Goal: Find specific page/section: Find specific page/section

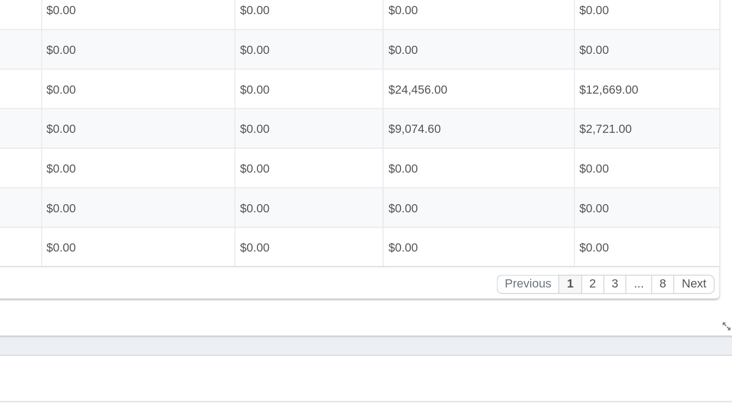
scroll to position [185, 0]
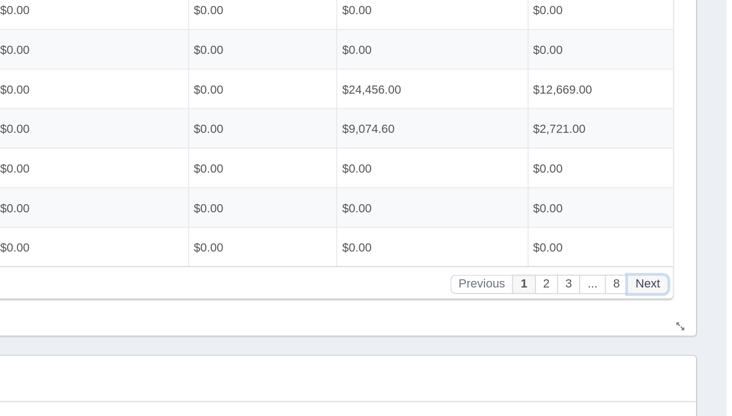
click at [198, 102] on button "Next" at bounding box center [194, 99] width 25 height 11
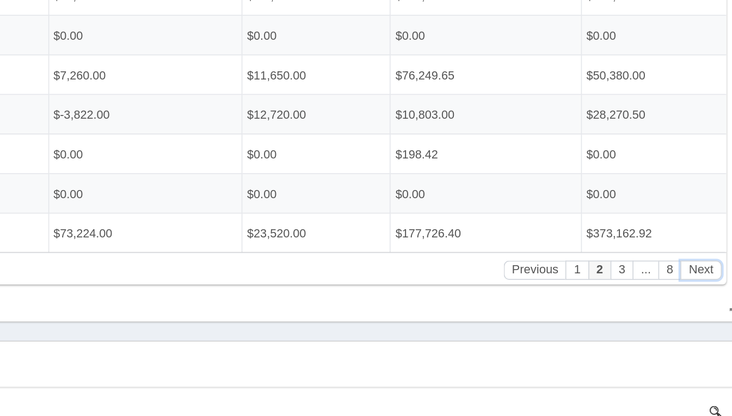
scroll to position [192, 0]
click at [248, 88] on button "Next" at bounding box center [248, 84] width 25 height 11
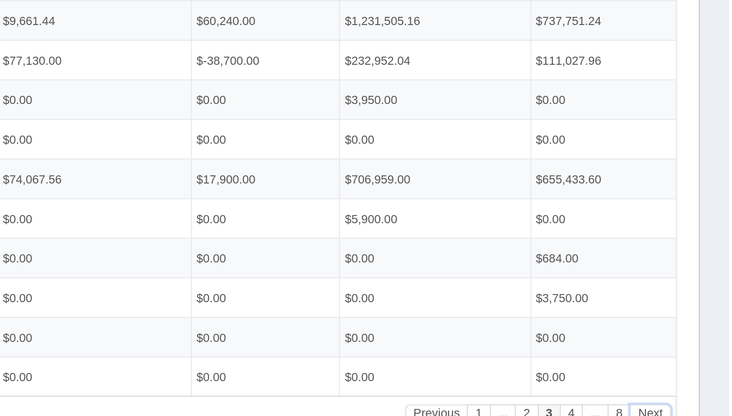
scroll to position [276, 0]
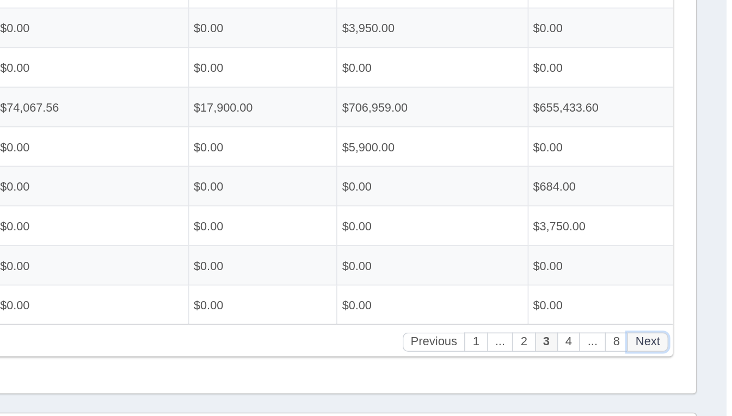
click at [198, 161] on button "Next" at bounding box center [194, 156] width 25 height 11
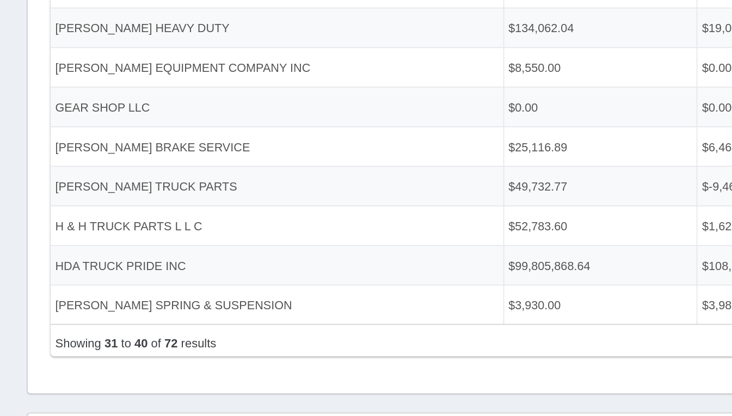
click at [149, 115] on td "HDA TRUCK PRIDE INC" at bounding box center [182, 111] width 268 height 23
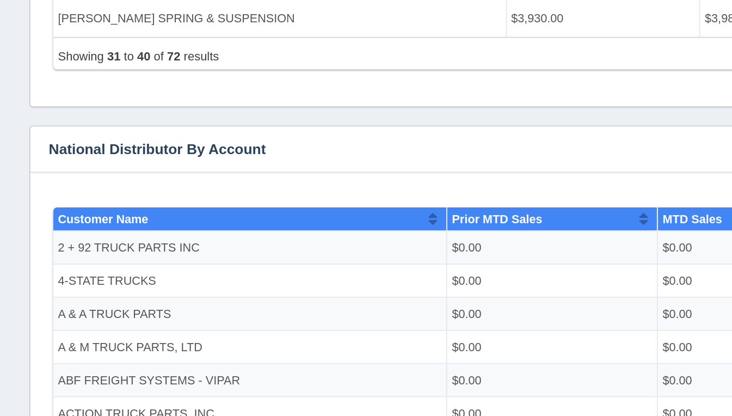
scroll to position [2, 0]
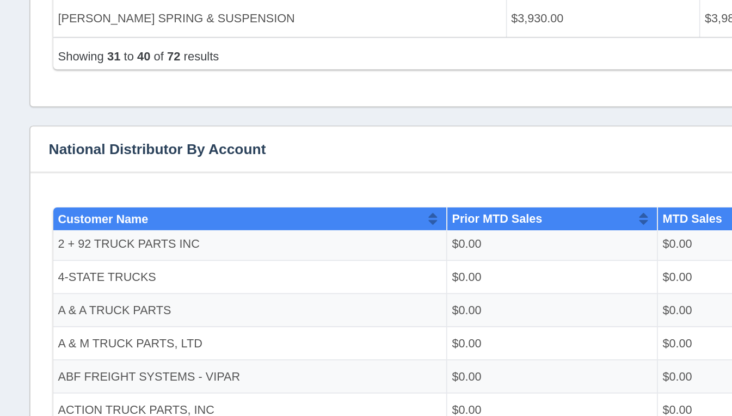
drag, startPoint x: 40, startPoint y: 0, endPoint x: 64, endPoint y: 134, distance: 136.0
click at [64, 134] on div "No data found." at bounding box center [366, 260] width 675 height 266
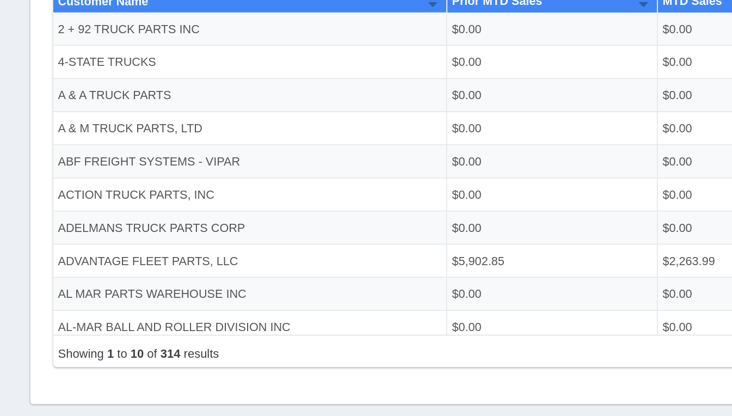
scroll to position [0, 0]
click at [22, 244] on div "No data found." at bounding box center [366, 260] width 696 height 266
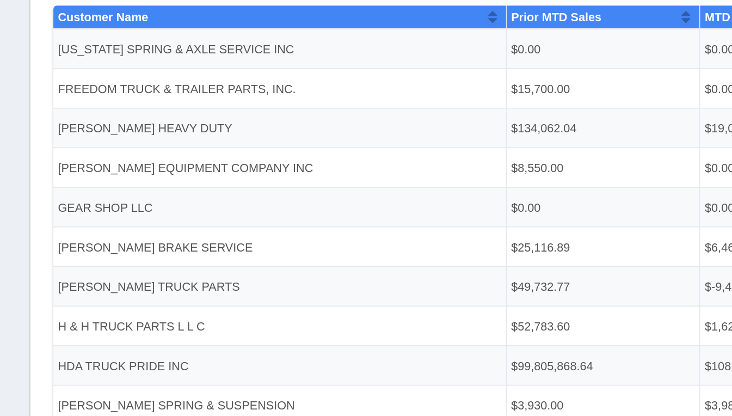
scroll to position [255, 0]
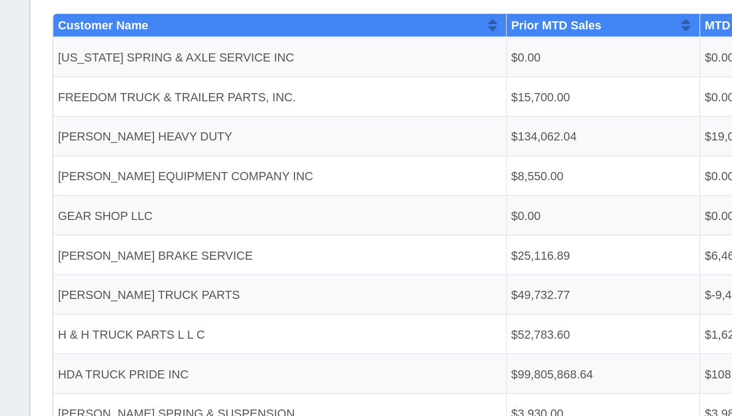
click at [131, 99] on td "[PERSON_NAME] EQUIPMENT COMPANY INC" at bounding box center [185, 102] width 268 height 23
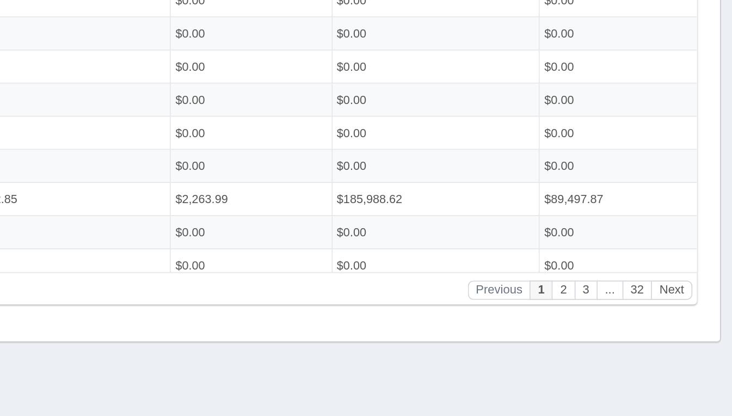
scroll to position [503, 0]
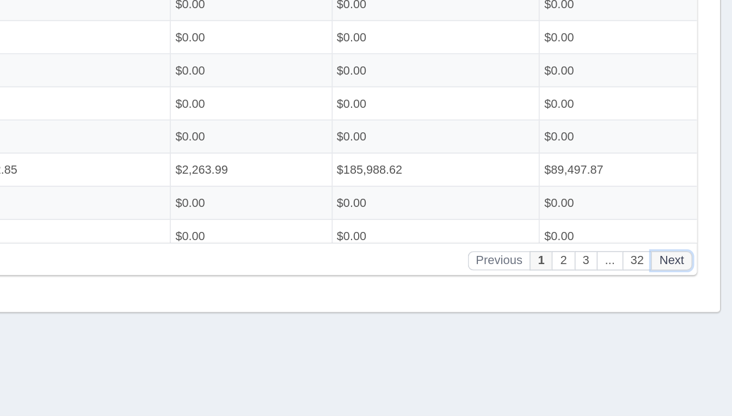
click at [222, 107] on button "Next" at bounding box center [218, 105] width 25 height 11
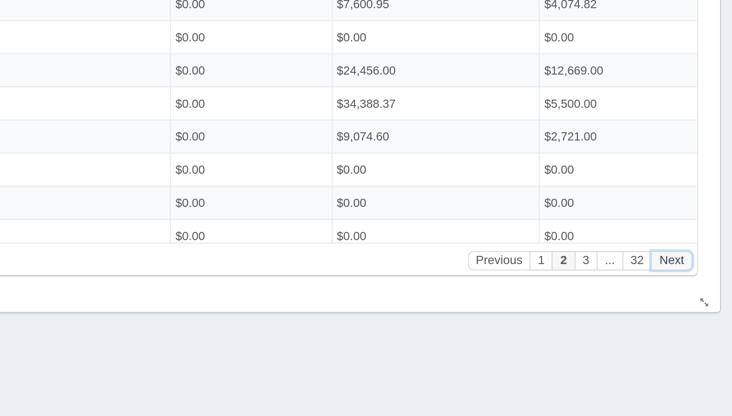
click at [216, 107] on button "Next" at bounding box center [218, 105] width 25 height 11
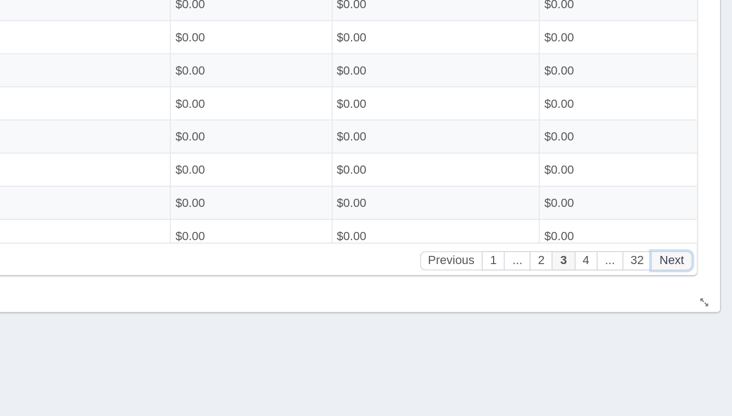
click at [220, 109] on button "Next" at bounding box center [218, 105] width 25 height 11
click at [218, 111] on button "Next" at bounding box center [218, 105] width 25 height 11
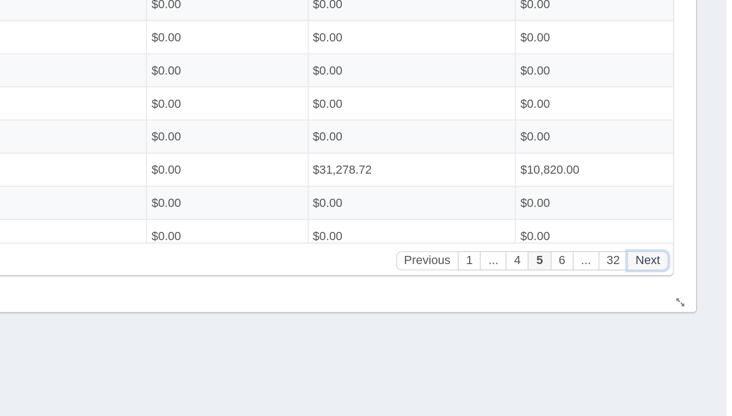
click at [199, 107] on button "Next" at bounding box center [194, 105] width 25 height 11
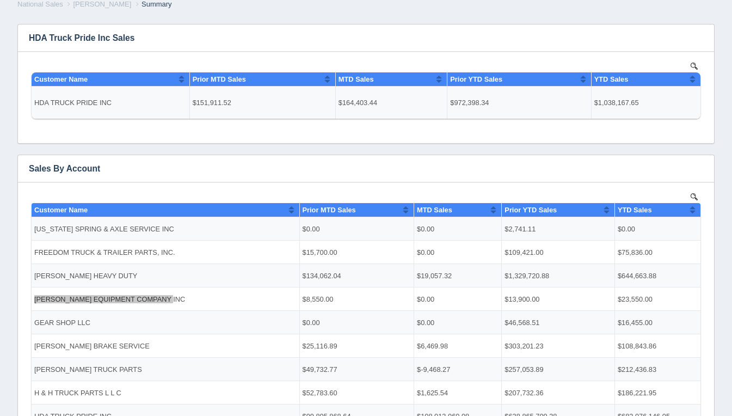
scroll to position [60, 0]
